Goal: Task Accomplishment & Management: Manage account settings

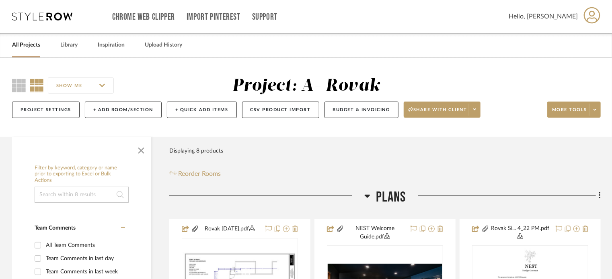
click at [24, 50] on link "All Projects" at bounding box center [26, 45] width 28 height 11
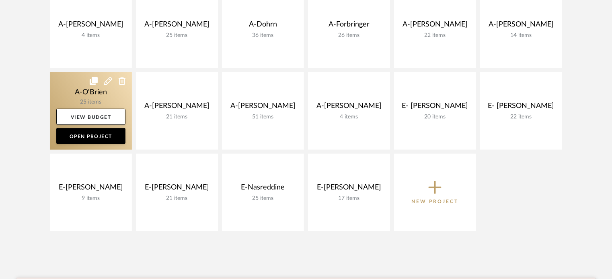
scroll to position [231, 0]
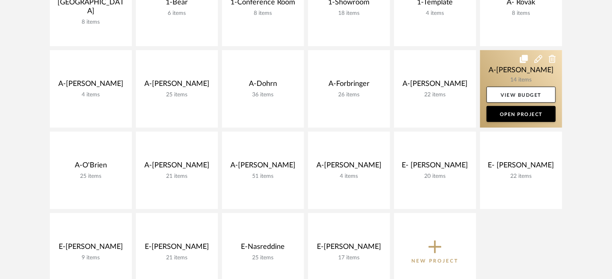
click at [495, 69] on link at bounding box center [521, 89] width 82 height 78
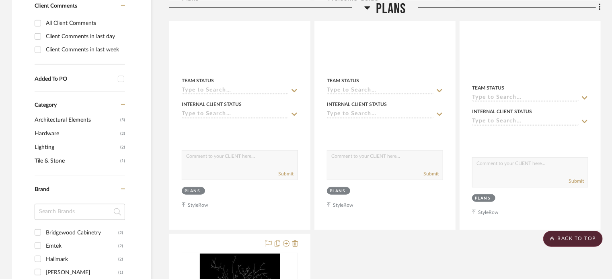
scroll to position [293, 0]
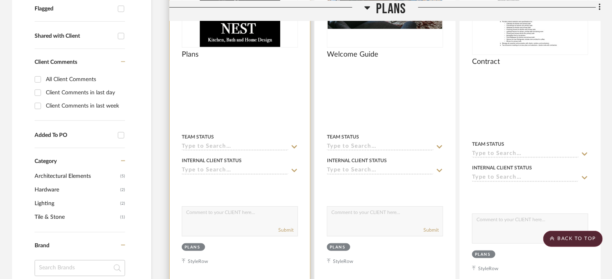
click at [265, 121] on div at bounding box center [240, 106] width 140 height 359
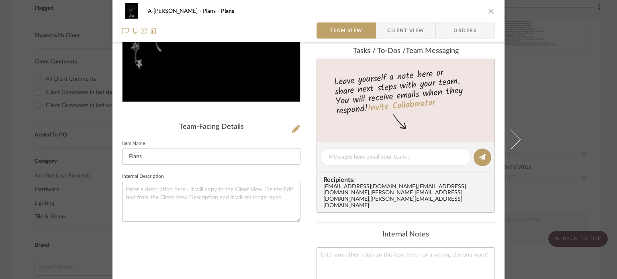
scroll to position [131, 0]
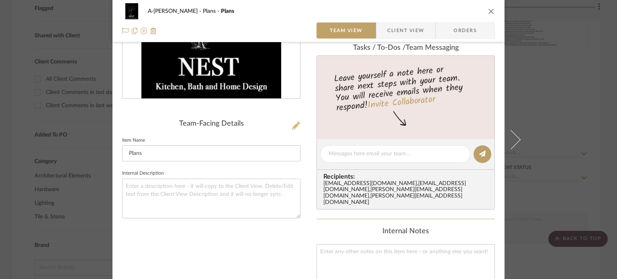
click at [292, 125] on icon at bounding box center [296, 126] width 8 height 8
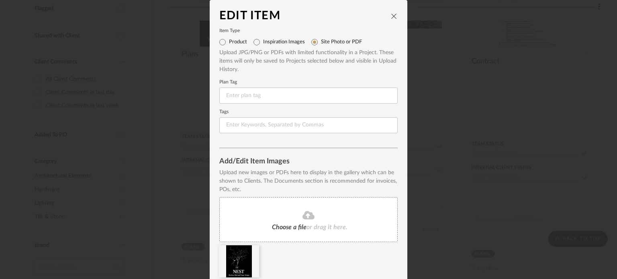
scroll to position [31, 0]
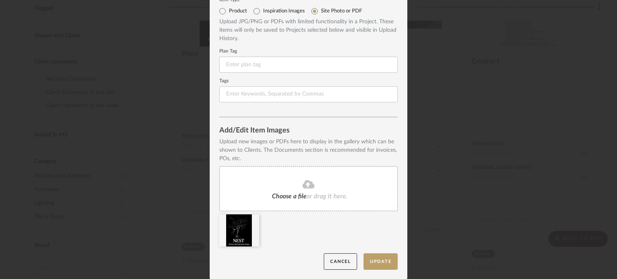
click at [301, 178] on div "Choose a file or drag it here." at bounding box center [308, 188] width 178 height 45
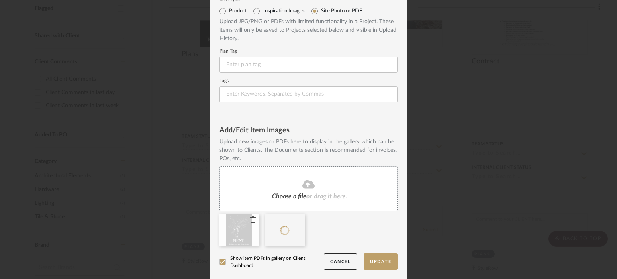
click at [250, 220] on icon at bounding box center [253, 220] width 6 height 6
click at [370, 255] on button "Update" at bounding box center [381, 262] width 34 height 16
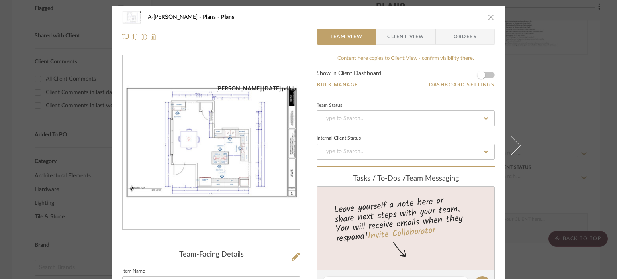
click at [551, 107] on div "A-[PERSON_NAME] Plans Plans Team View Client View Orders [PERSON_NAME] [DATE].p…" at bounding box center [308, 139] width 617 height 279
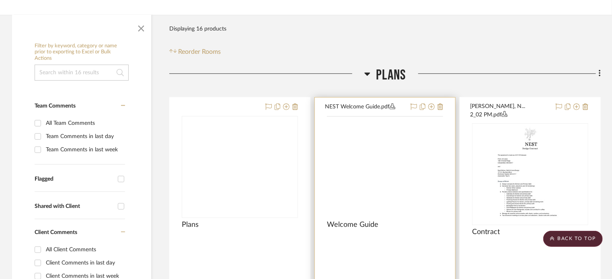
scroll to position [122, 0]
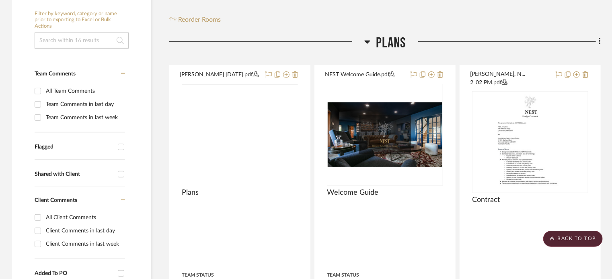
scroll to position [155, 0]
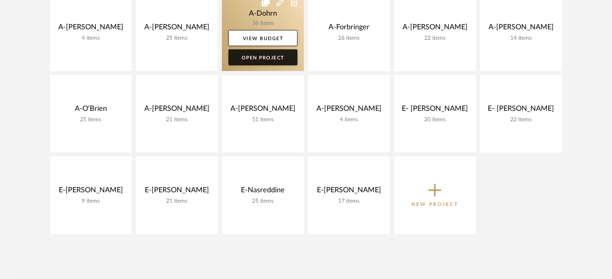
scroll to position [289, 0]
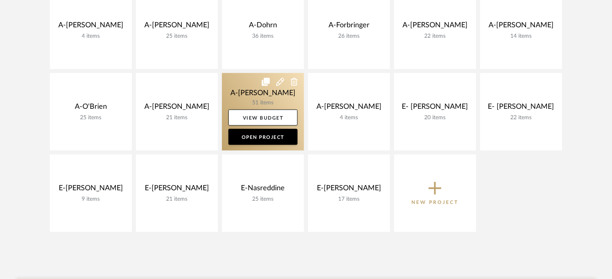
click at [244, 93] on link at bounding box center [263, 112] width 82 height 78
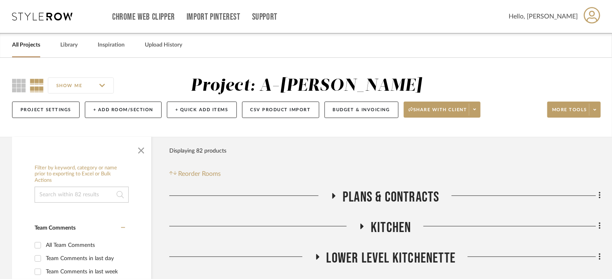
click at [379, 228] on span "Kitchen" at bounding box center [391, 227] width 40 height 17
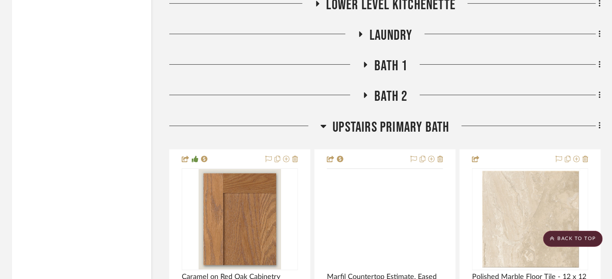
scroll to position [1373, 0]
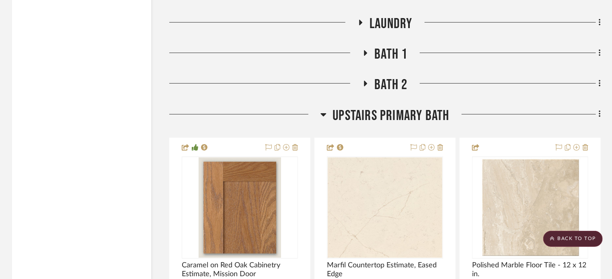
click at [379, 25] on span "Laundry" at bounding box center [390, 23] width 43 height 17
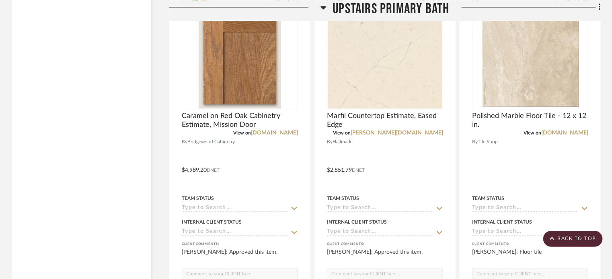
scroll to position [2251, 0]
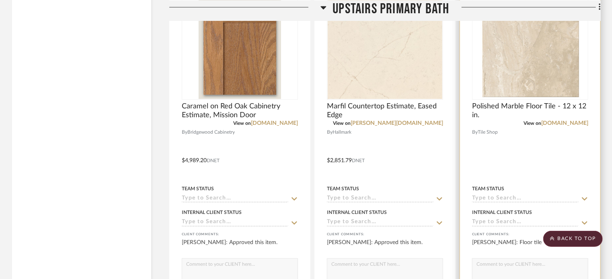
click at [525, 133] on div at bounding box center [530, 156] width 140 height 352
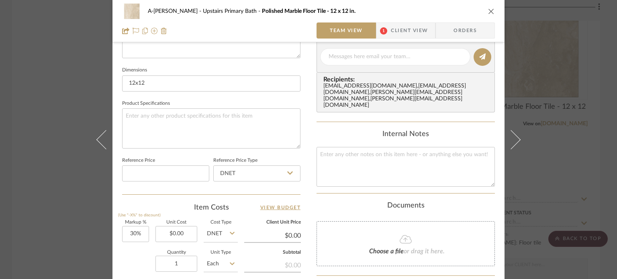
scroll to position [328, 0]
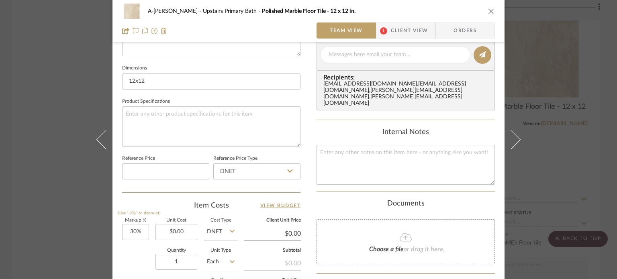
click at [51, 201] on div "A-Shipley Upstairs Primary Bath Polished Marble Floor Tile - 12 x 12 in. Team V…" at bounding box center [308, 139] width 617 height 279
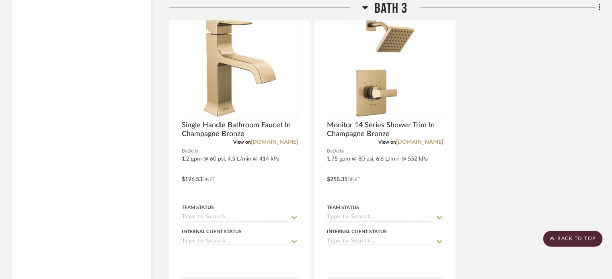
scroll to position [4281, 0]
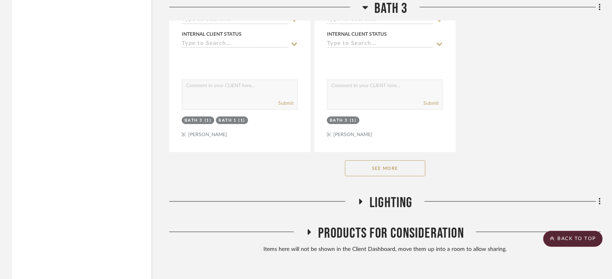
click at [383, 175] on button "See More" at bounding box center [385, 168] width 80 height 16
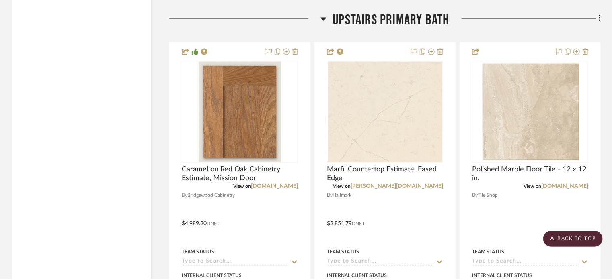
scroll to position [2206, 0]
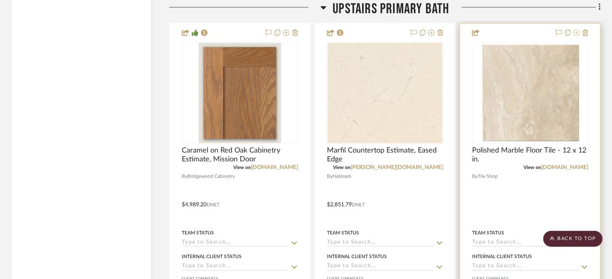
click at [576, 36] on icon at bounding box center [576, 33] width 6 height 6
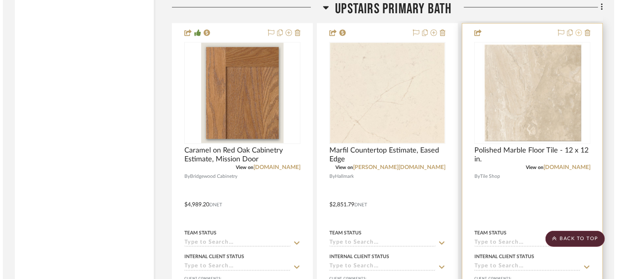
scroll to position [0, 0]
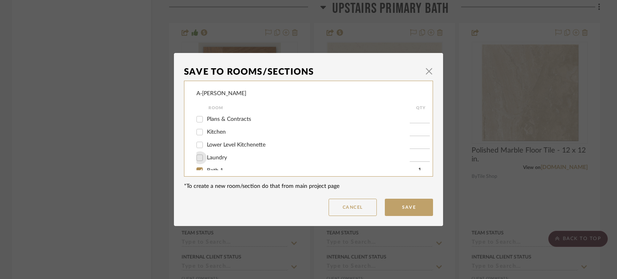
click at [197, 158] on input "Laundry" at bounding box center [199, 158] width 13 height 13
checkbox input "true"
type input "1"
click at [392, 207] on button "Save" at bounding box center [409, 207] width 48 height 17
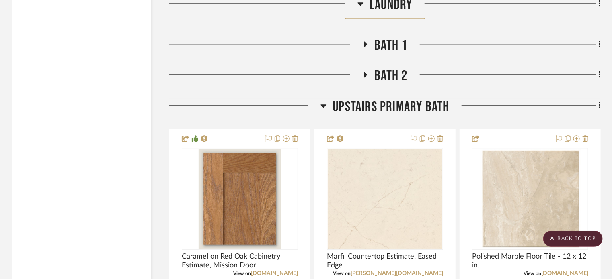
scroll to position [2593, 0]
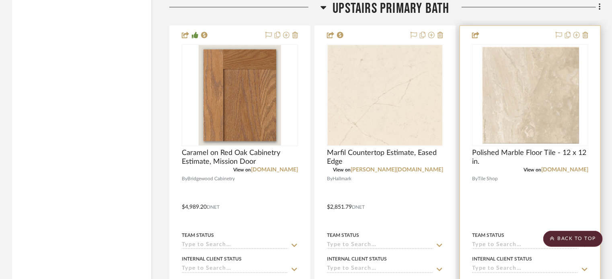
click at [541, 172] on span "View on" at bounding box center [532, 170] width 18 height 5
click at [514, 168] on div "View on tileshop.com" at bounding box center [530, 169] width 116 height 7
click at [503, 120] on img "0" at bounding box center [530, 95] width 100 height 100
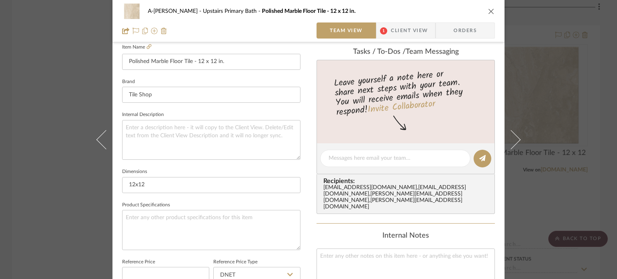
scroll to position [225, 0]
click at [230, 60] on input "Polished Marble Floor Tile - 12 x 12 in." at bounding box center [211, 61] width 178 height 16
paste input "Avorio Fiorito Brushed Marble Wall and"
type input "Avorio Fiorito Brushed Marble Wall and Floor Tile - 12 x 12 in."
click at [176, 80] on fieldset "Brand Tile Shop" at bounding box center [211, 89] width 178 height 27
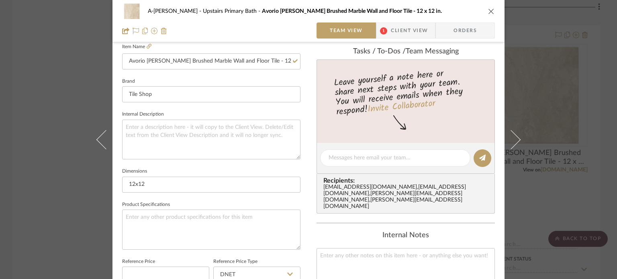
click at [55, 88] on div "A-Shipley Upstairs Primary Bath Avorio Fiorito Brushed Marble Wall and Floor Ti…" at bounding box center [308, 139] width 617 height 279
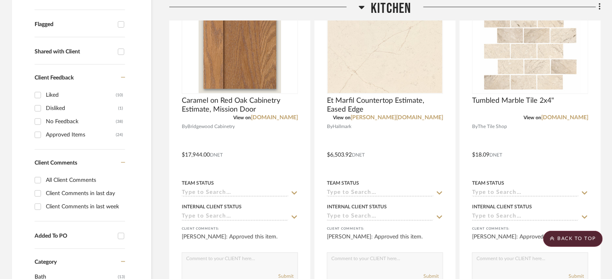
scroll to position [0, 0]
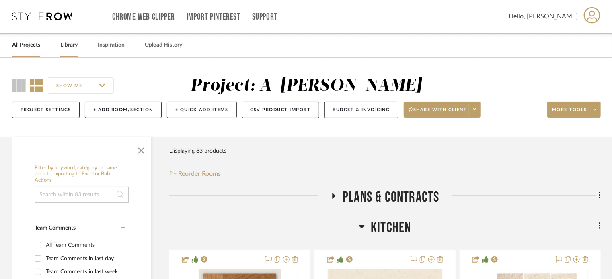
click at [69, 44] on link "Library" at bounding box center [68, 45] width 17 height 11
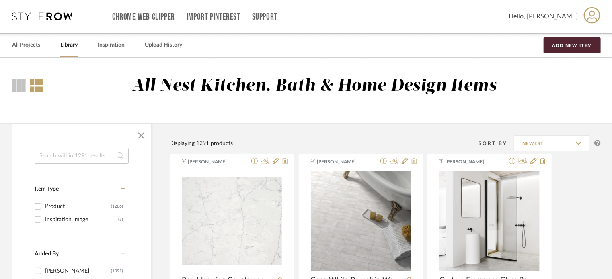
click at [74, 155] on input at bounding box center [82, 156] width 94 height 16
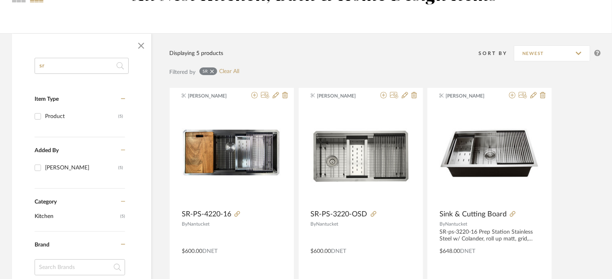
scroll to position [105, 0]
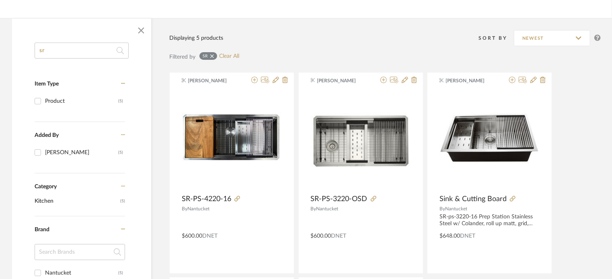
type input "sr"
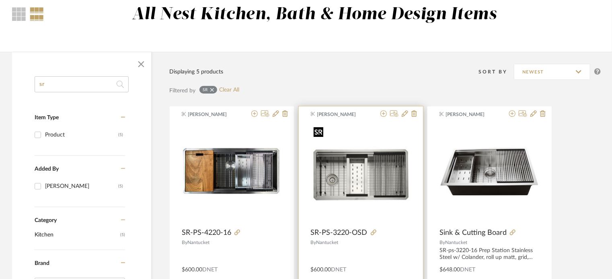
scroll to position [67, 0]
